Goal: Information Seeking & Learning: Learn about a topic

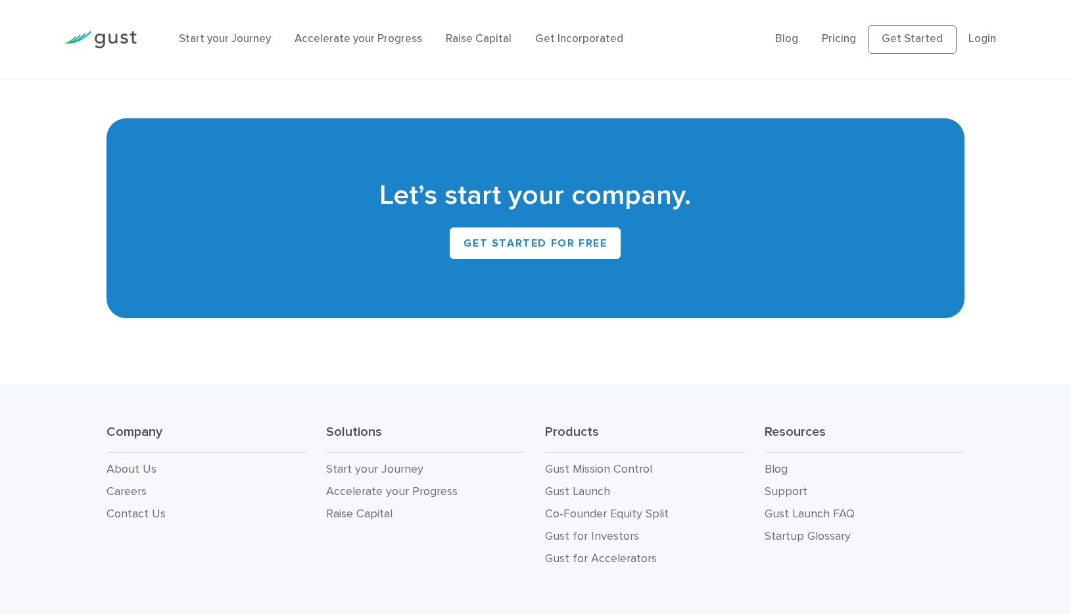
scroll to position [5825, 0]
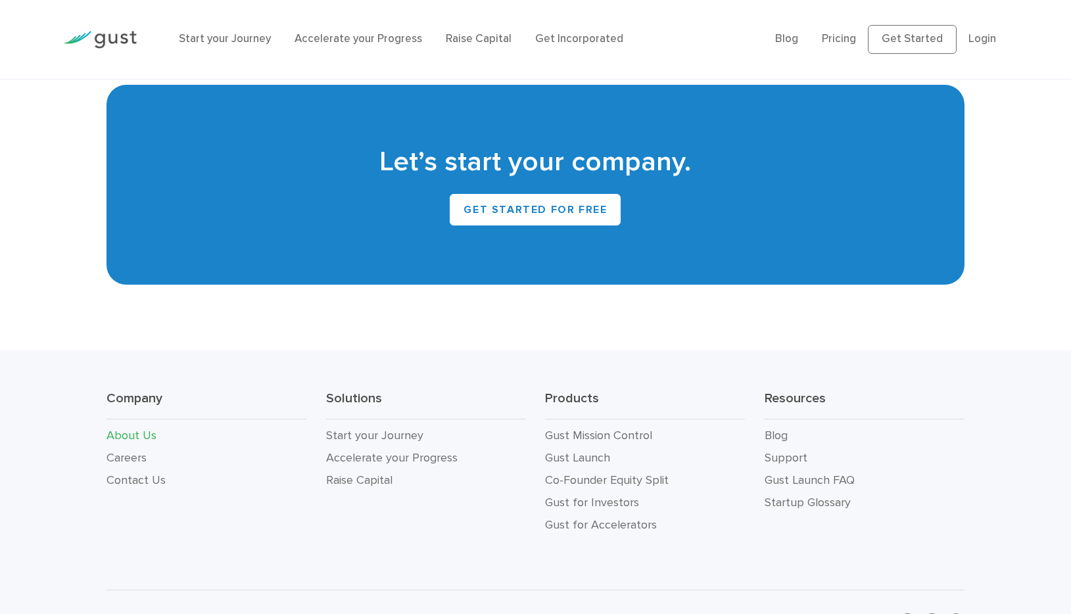
click at [138, 429] on link "About Us" at bounding box center [132, 436] width 50 height 14
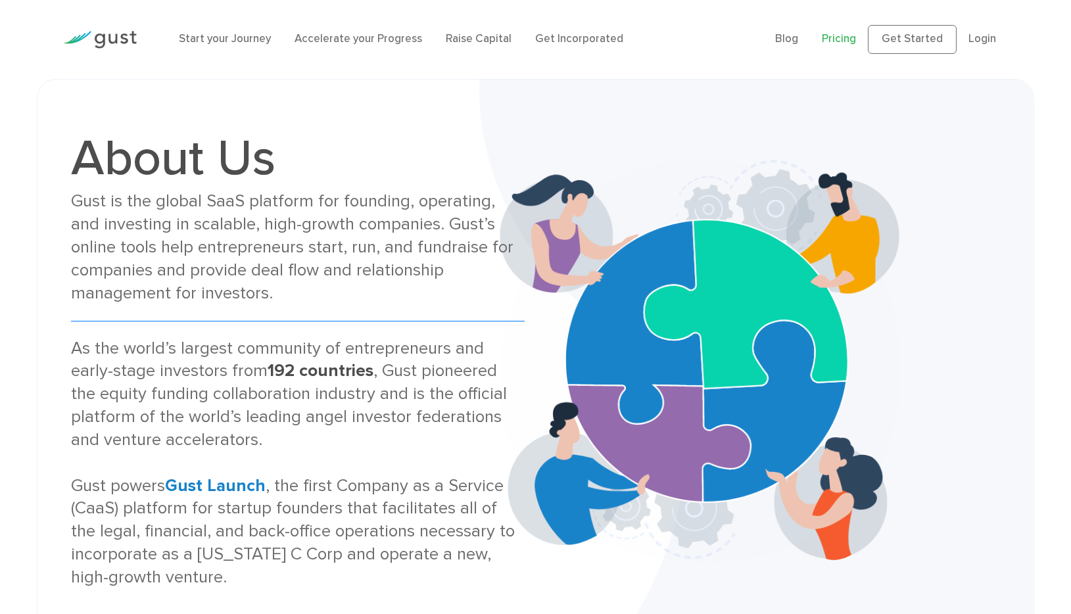
click at [847, 39] on link "Pricing" at bounding box center [839, 38] width 34 height 13
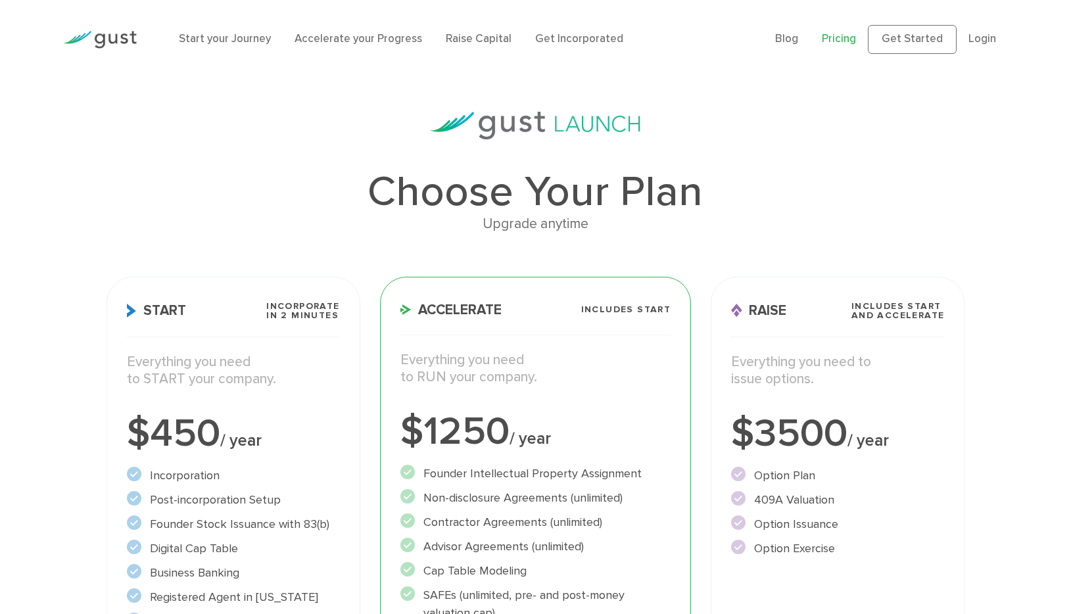
click at [105, 39] on img at bounding box center [100, 40] width 74 height 18
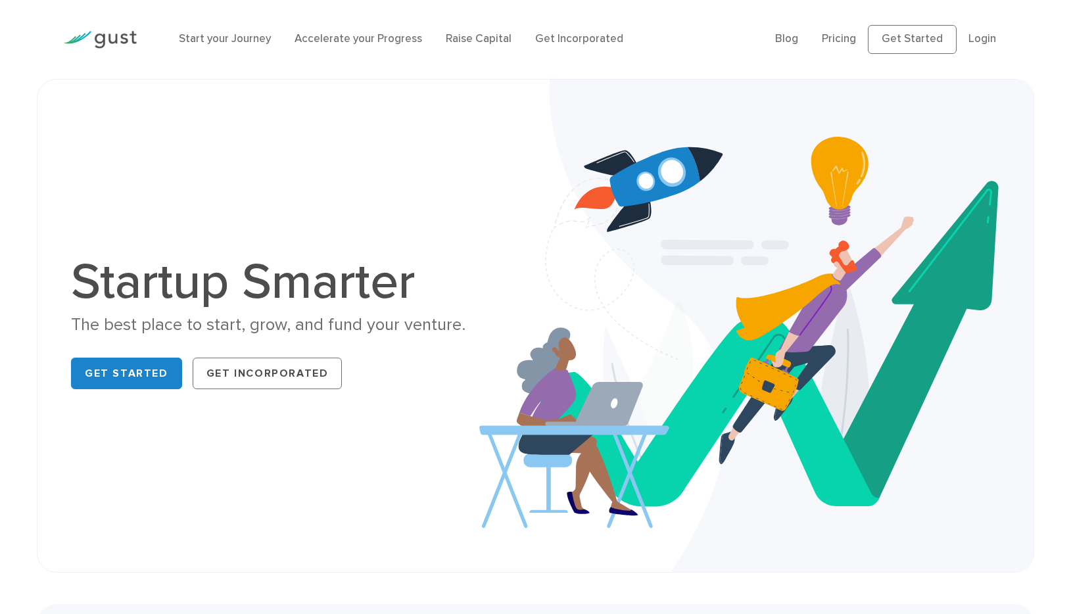
click at [24, 8] on div "Start your Journey Accelerate your Progress Raise Capital Get Incorporated Blog…" at bounding box center [535, 39] width 1071 height 79
